Goal: Find specific page/section: Find specific page/section

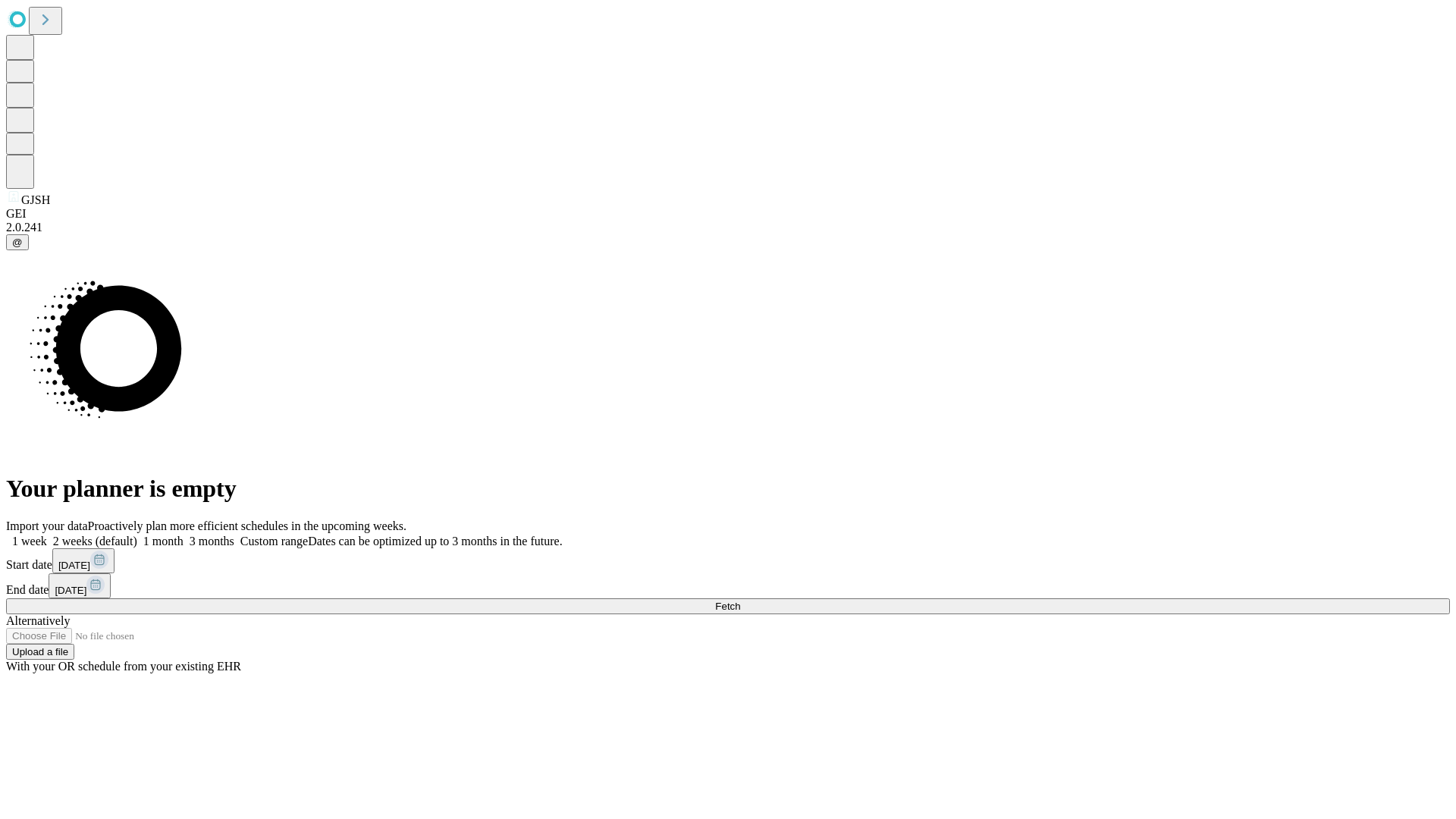
click at [740, 600] on span "Fetch" at bounding box center [728, 606] width 25 height 11
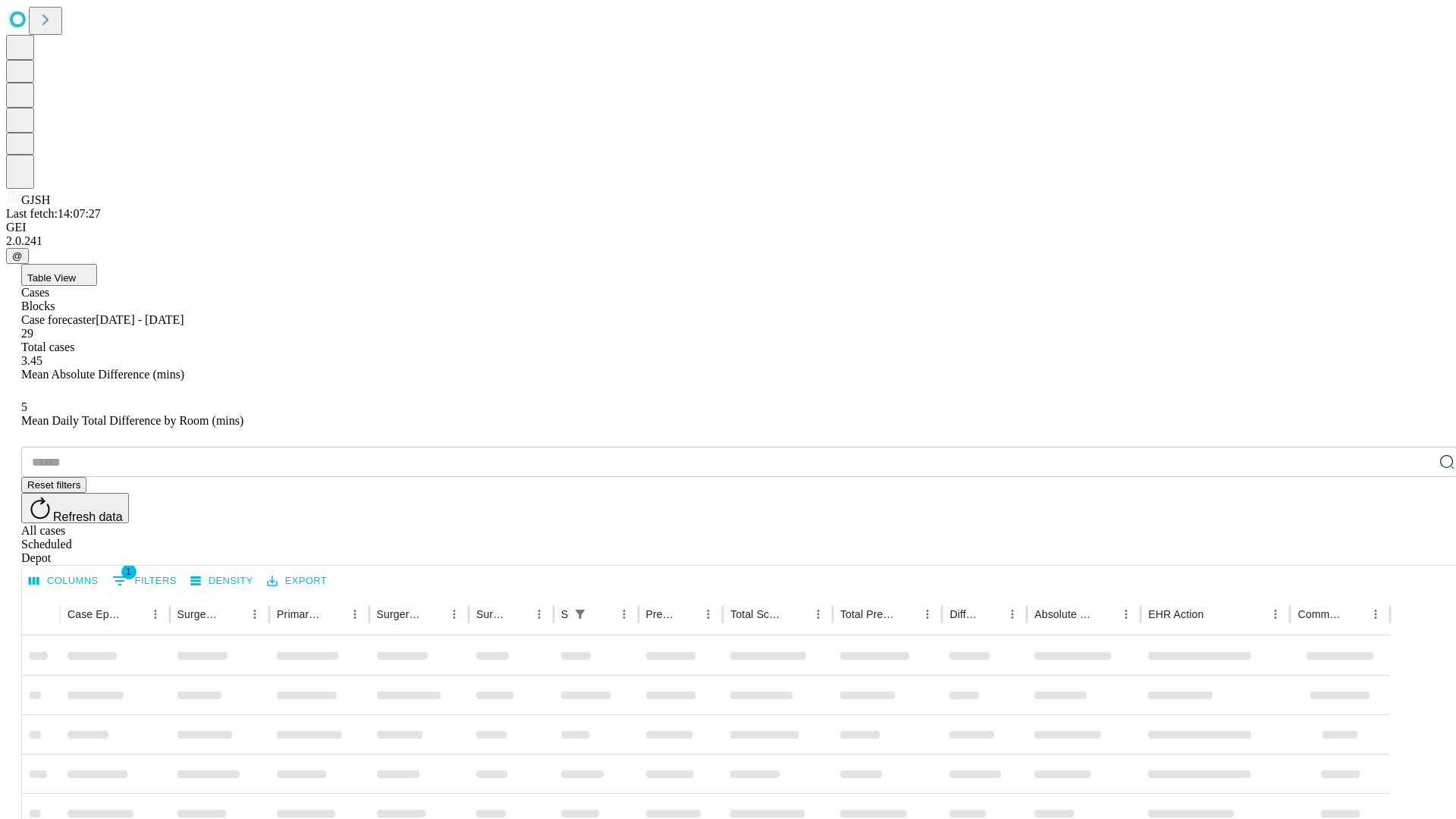
click at [1417, 551] on div "Depot" at bounding box center [744, 557] width 1444 height 14
